Goal: Information Seeking & Learning: Learn about a topic

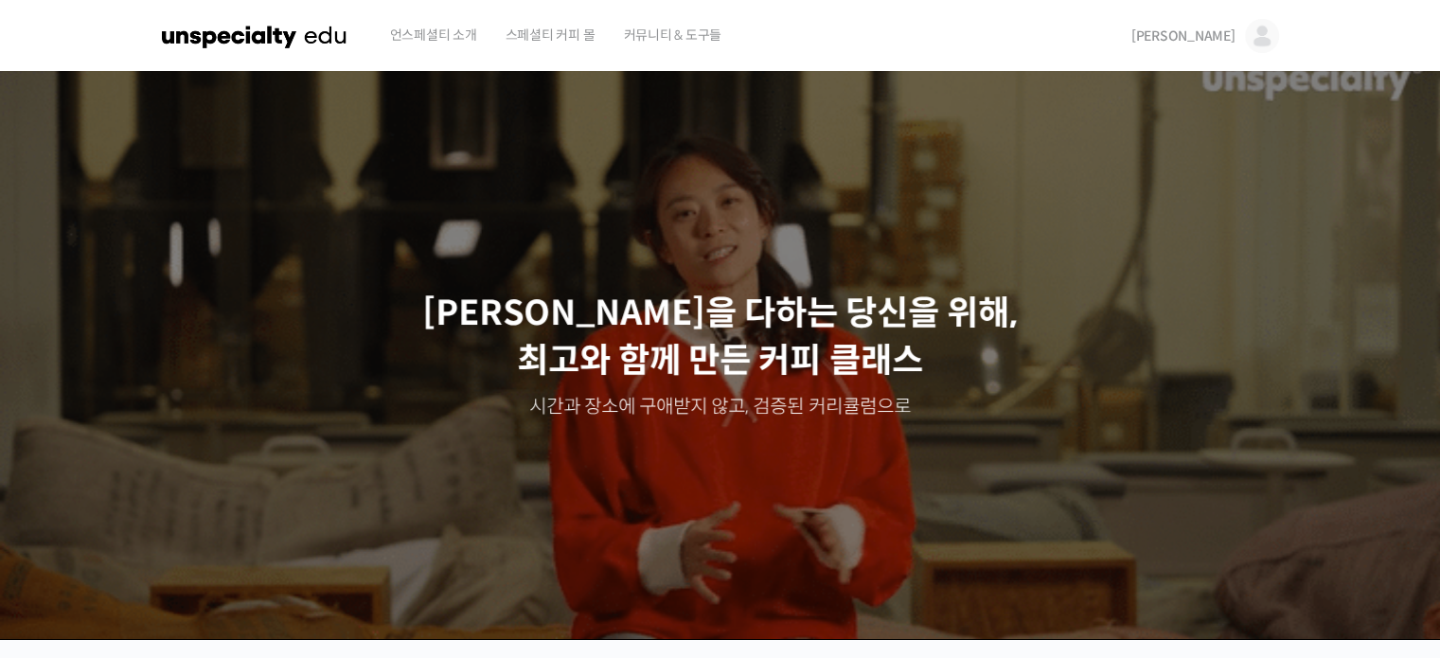
click at [1213, 37] on span "[PERSON_NAME]" at bounding box center [1184, 35] width 104 height 17
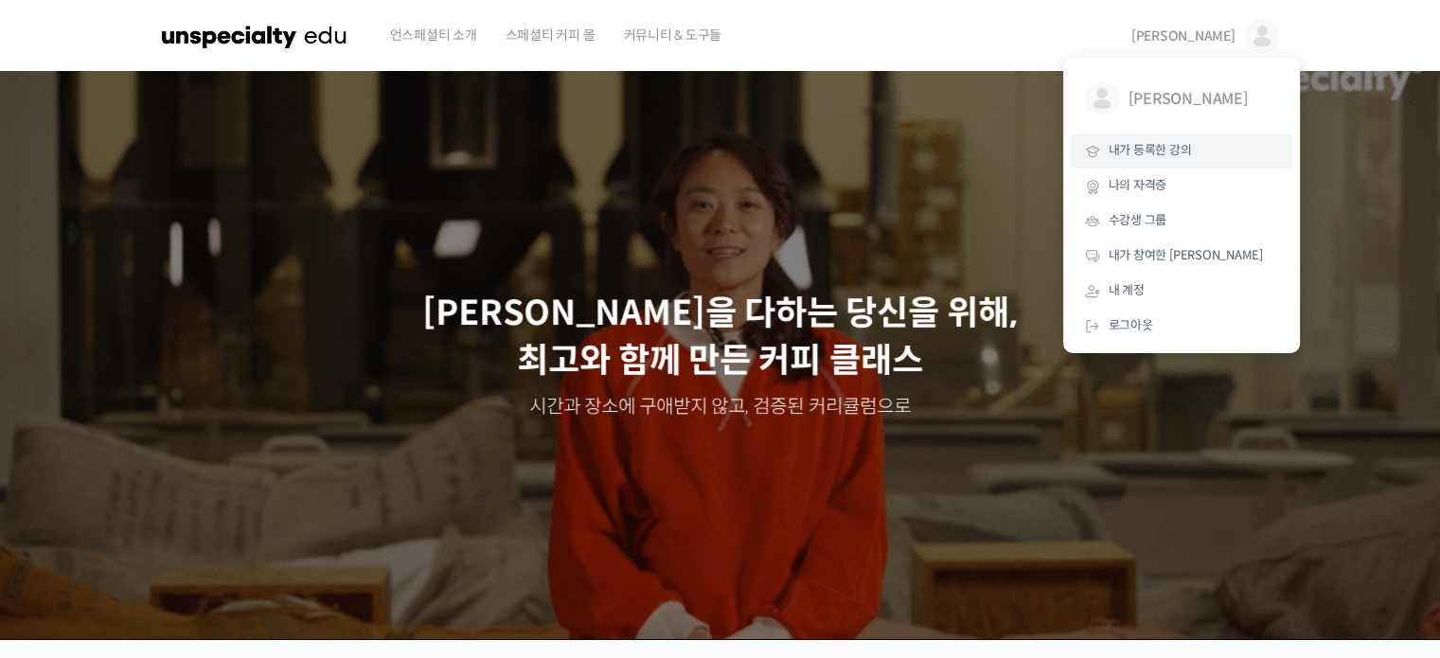
click at [1140, 155] on span "내가 등록한 강의" at bounding box center [1150, 150] width 83 height 16
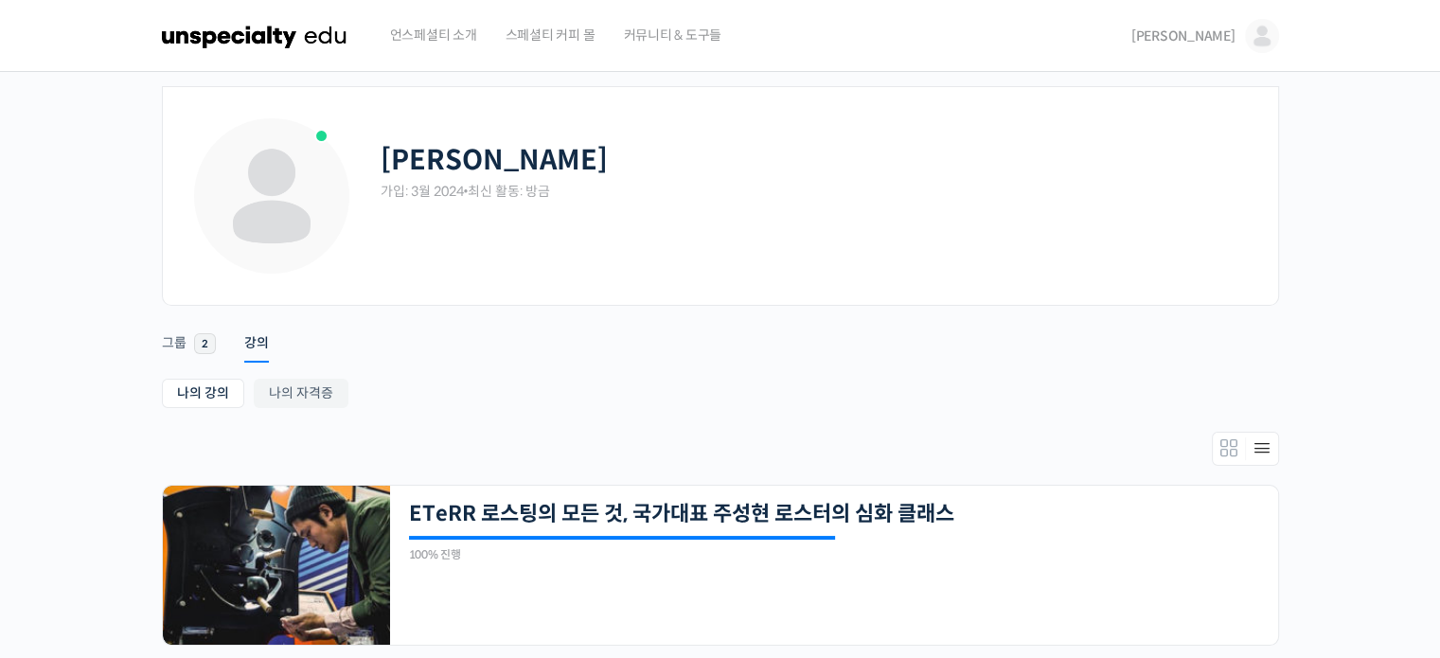
scroll to position [157, 0]
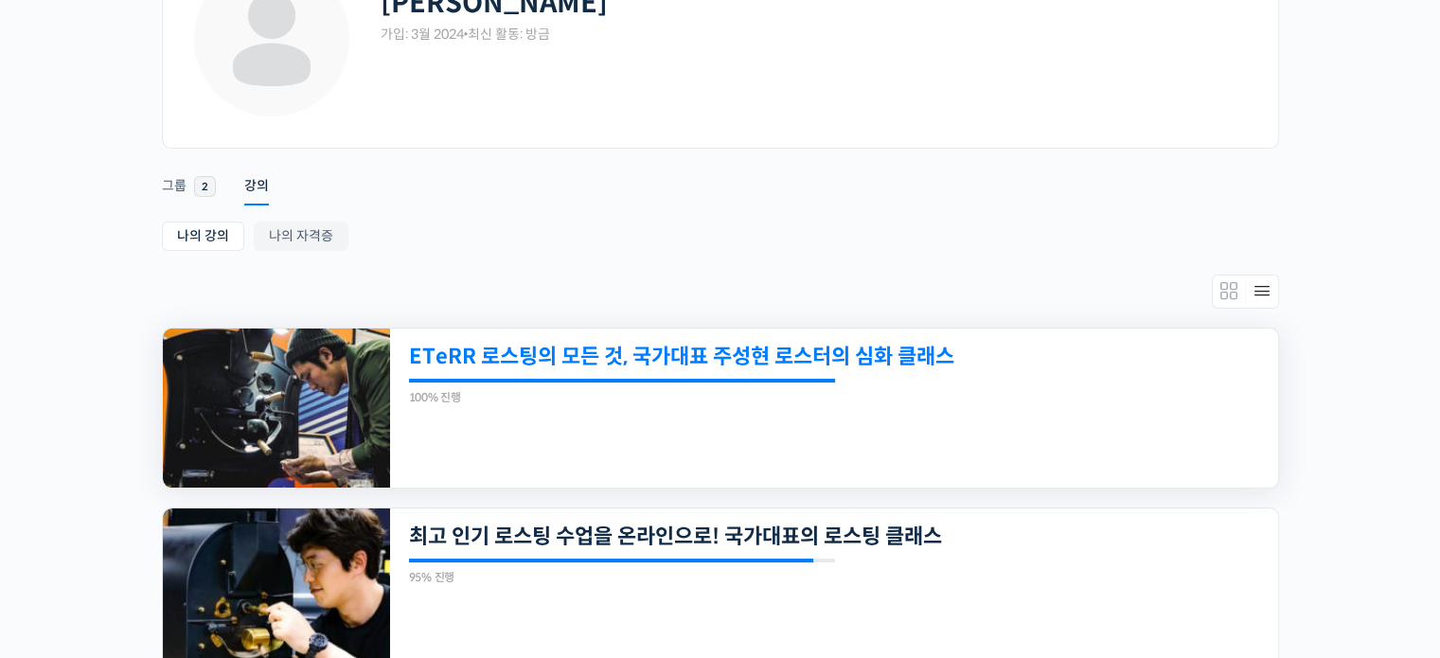
click at [583, 363] on link "ETeRR 로스팅의 모든 것, 국가대표 주성현 로스터의 심화 클래스" at bounding box center [749, 357] width 680 height 26
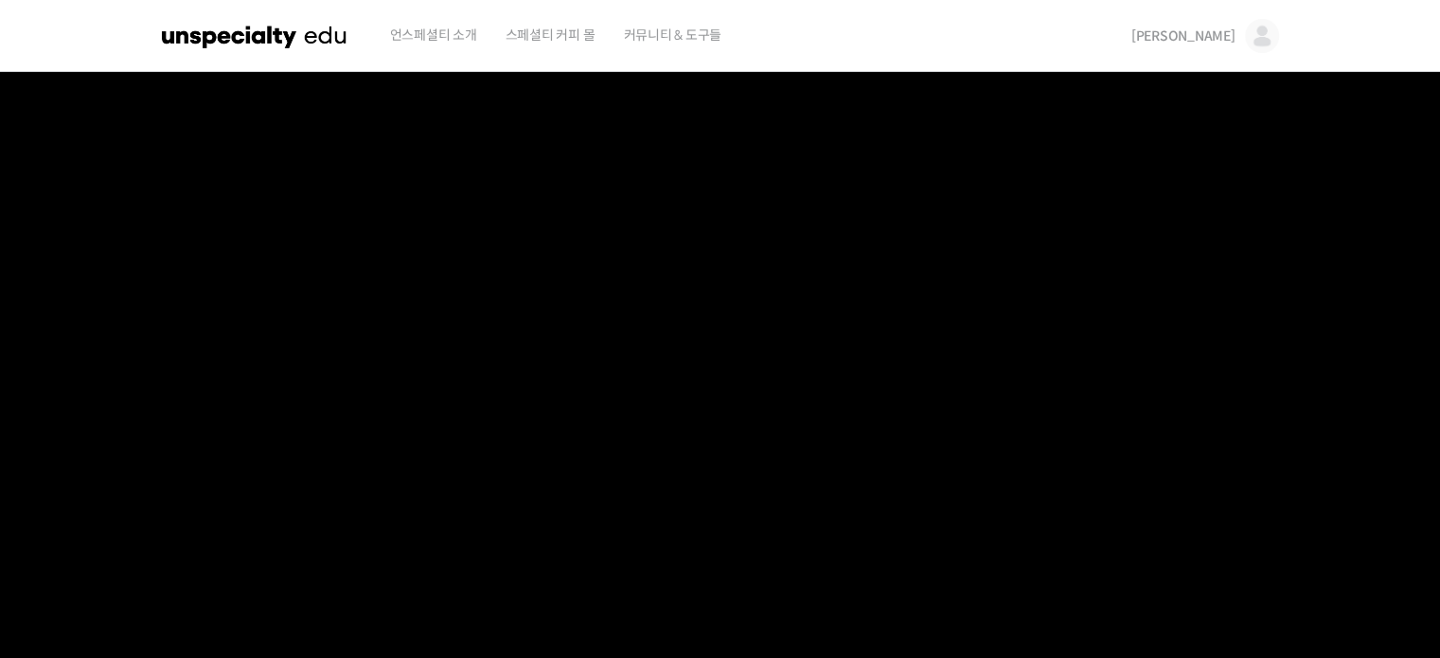
scroll to position [631, 0]
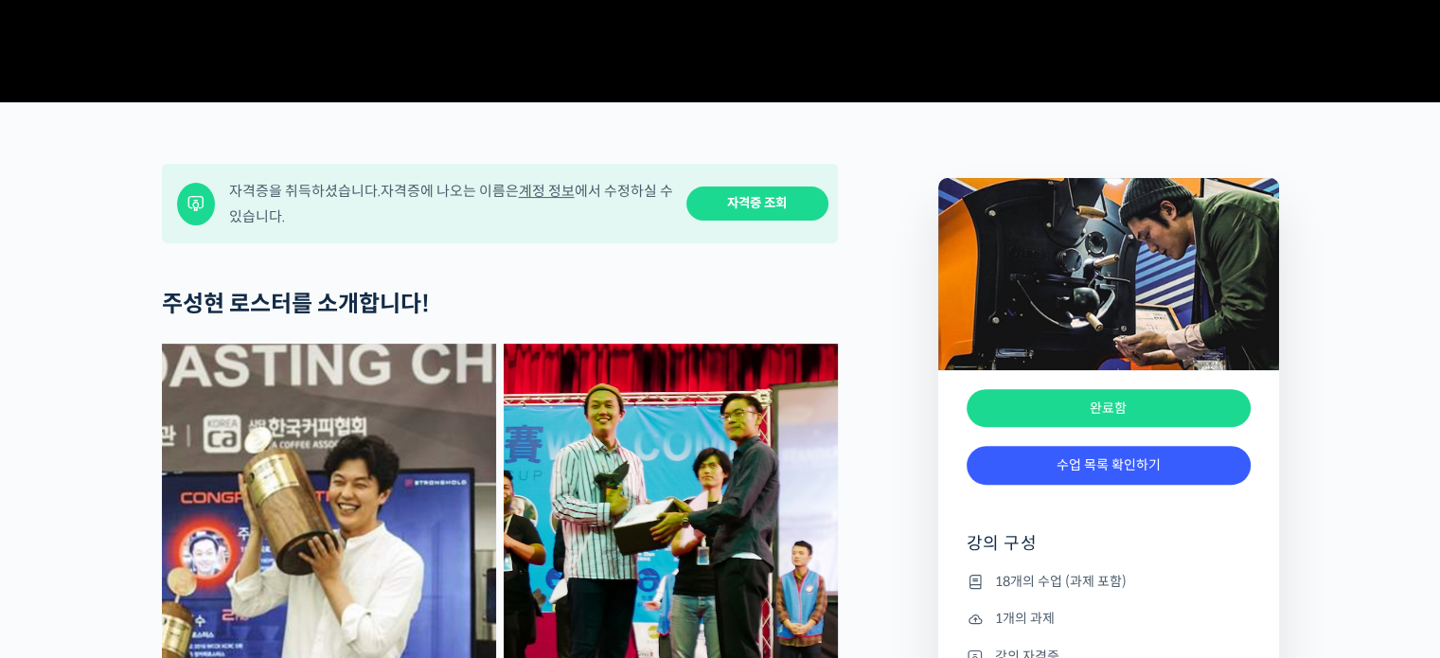
click at [1074, 513] on div "완료함" at bounding box center [1109, 499] width 284 height 28
click at [1074, 485] on link "수업 목록 확인하기" at bounding box center [1109, 465] width 284 height 39
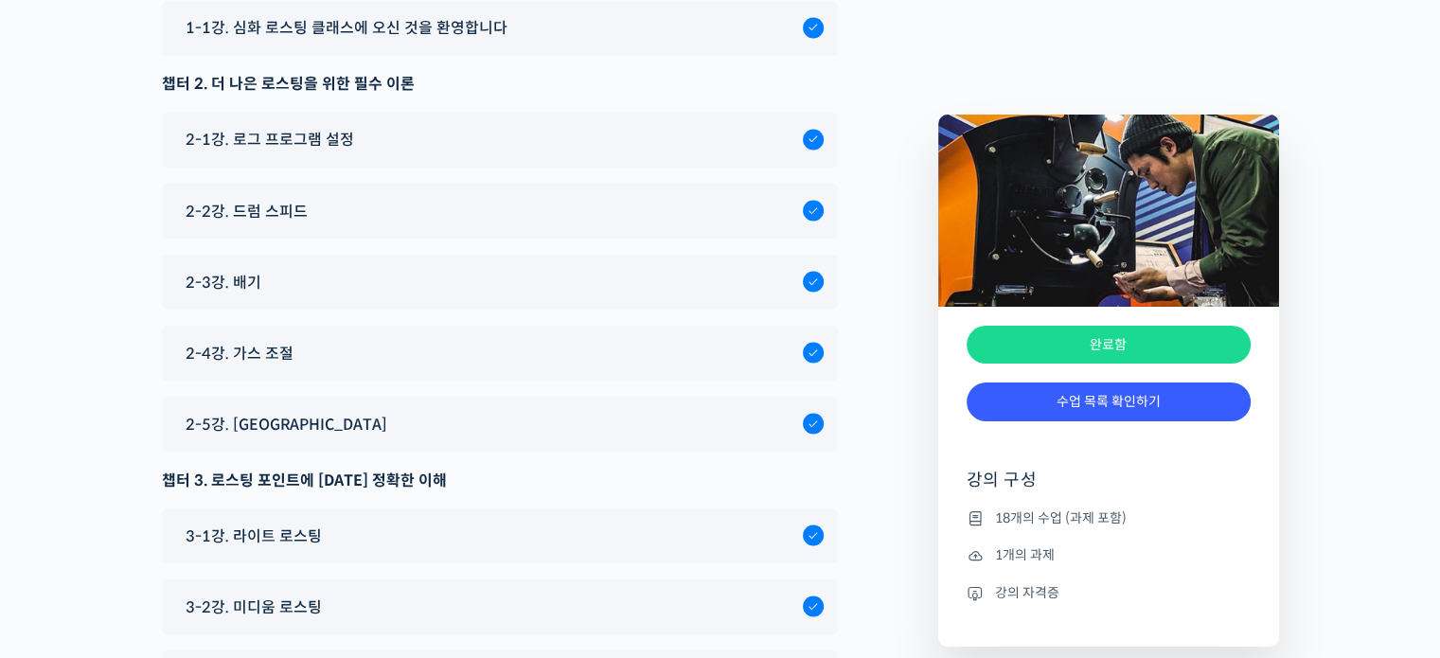
scroll to position [11239, 0]
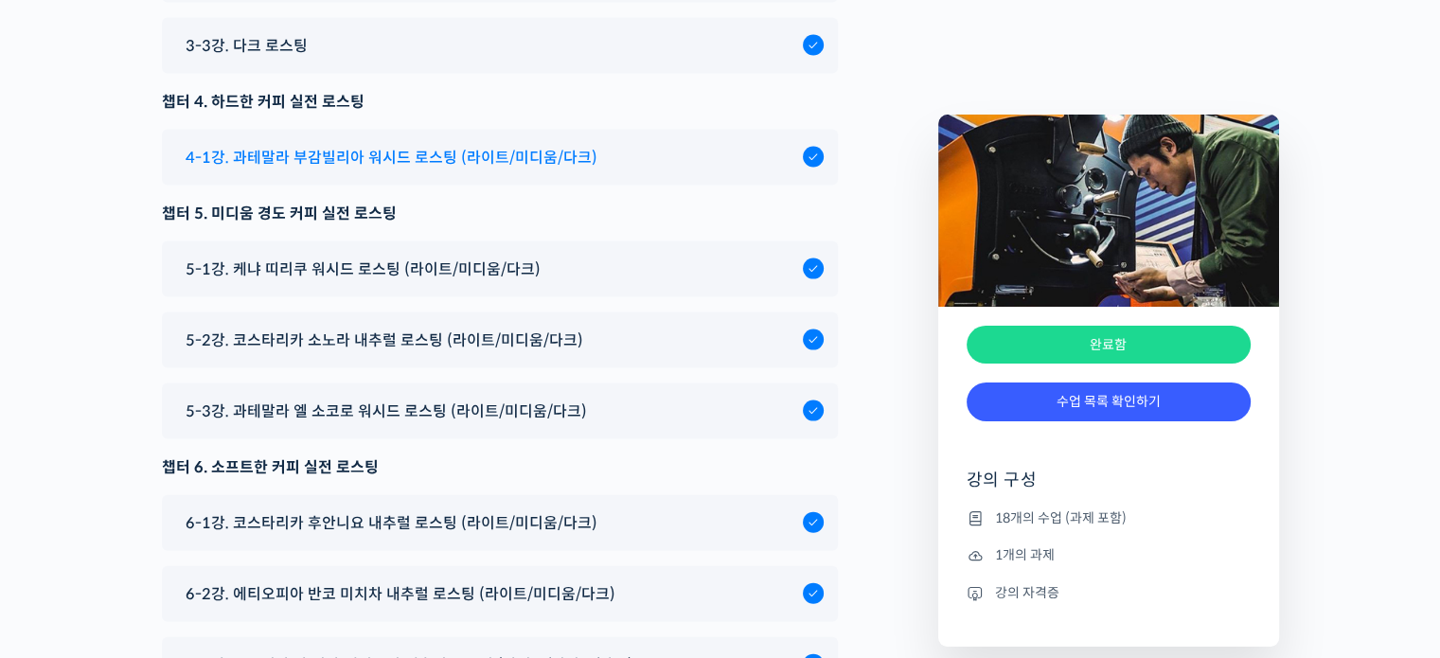
click at [402, 170] on span "4-1강. 과테말라 부감빌리아 워시드 로스팅 (라이트/미디움/다크)" at bounding box center [392, 158] width 412 height 26
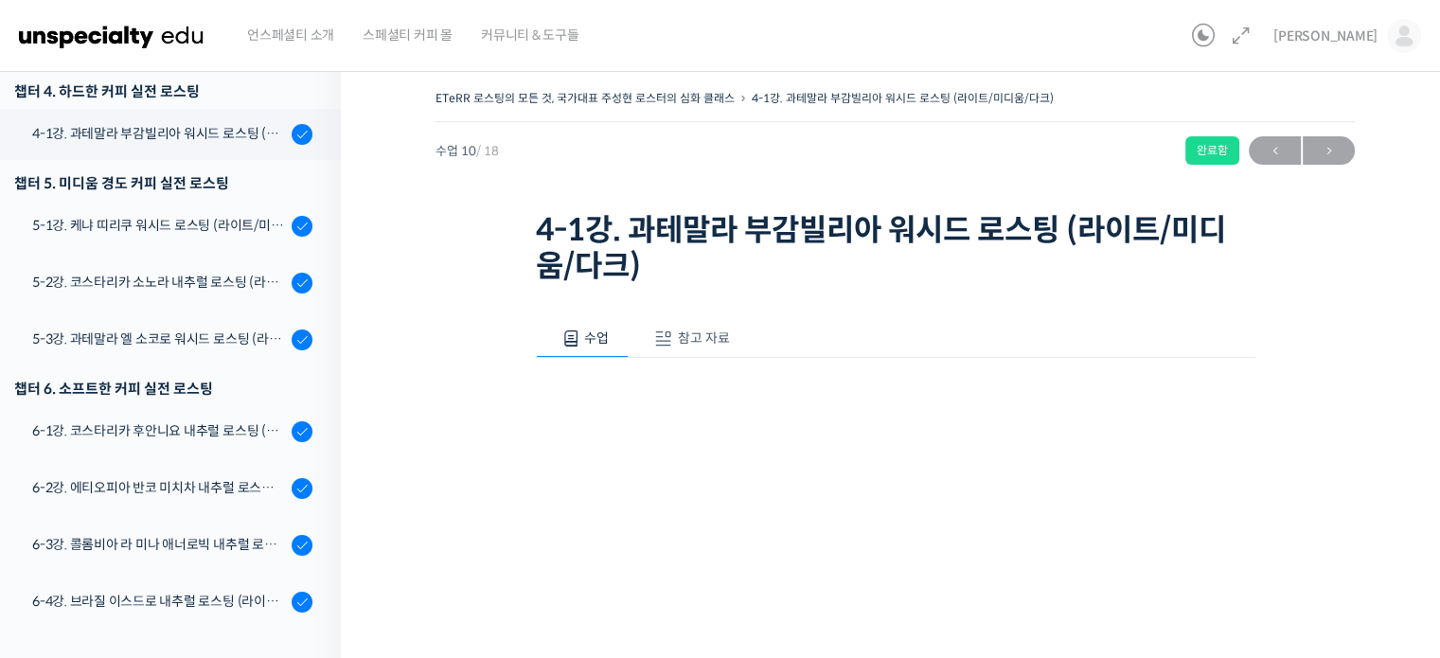
scroll to position [304, 0]
